Goal: Task Accomplishment & Management: Use online tool/utility

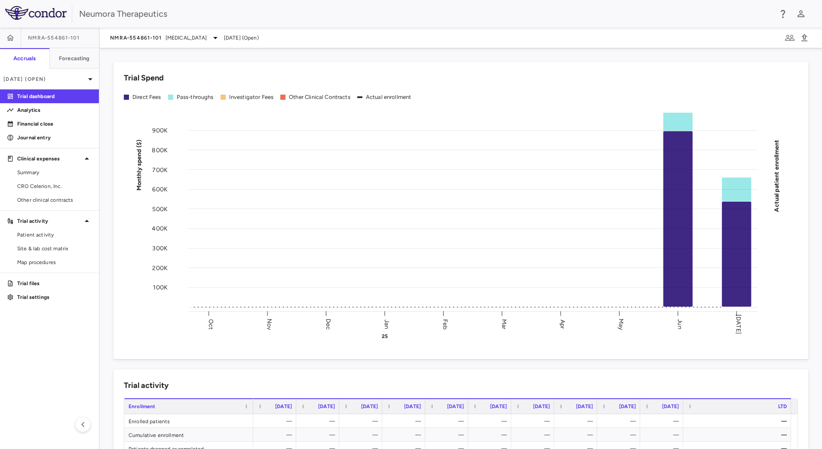
drag, startPoint x: 410, startPoint y: 48, endPoint x: 378, endPoint y: 54, distance: 32.4
click at [410, 48] on div "Trial Spend Direct Fees Pass-throughs Investigator Fees Other Clinical Contract…" at bounding box center [461, 248] width 723 height 401
drag, startPoint x: 31, startPoint y: 188, endPoint x: 37, endPoint y: 188, distance: 5.2
click at [31, 188] on span "CRO Celerion, Inc." at bounding box center [54, 186] width 75 height 8
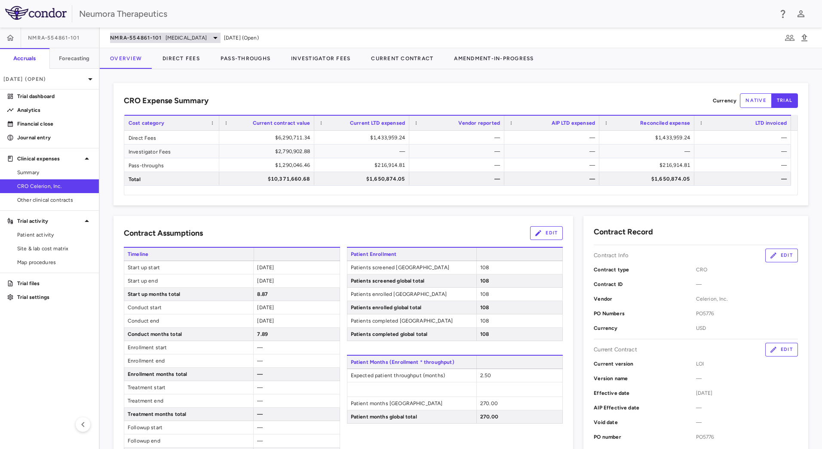
click at [180, 39] on span "Schizophrenia" at bounding box center [186, 38] width 41 height 8
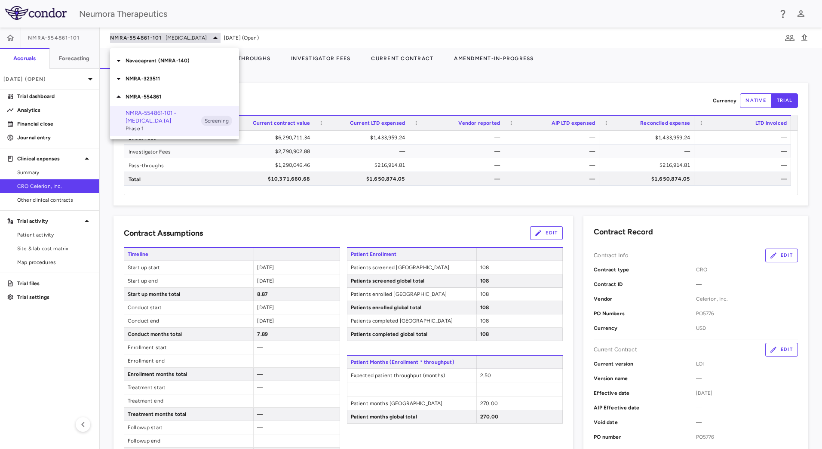
click at [180, 39] on div at bounding box center [411, 224] width 822 height 449
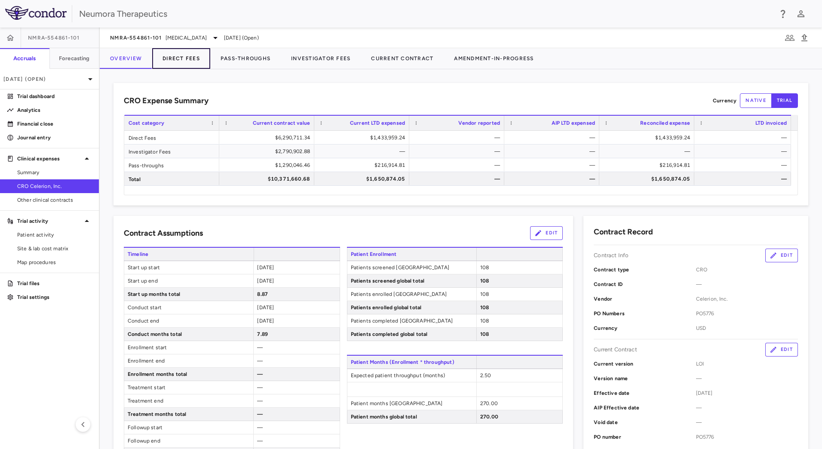
click at [182, 60] on button "Direct Fees" at bounding box center [181, 58] width 58 height 21
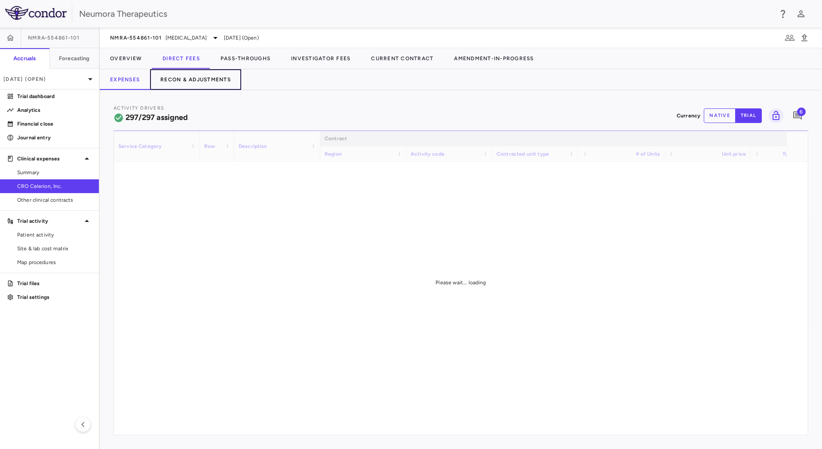
click at [214, 79] on button "Recon & Adjustments" at bounding box center [195, 79] width 91 height 21
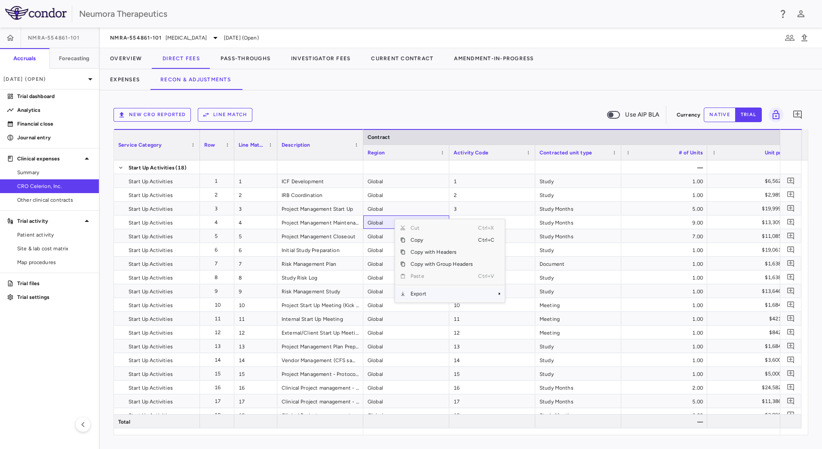
click at [429, 294] on span "Export" at bounding box center [442, 294] width 73 height 12
click at [533, 298] on span "CSV Export" at bounding box center [534, 297] width 40 height 12
